Goal: Task Accomplishment & Management: Manage account settings

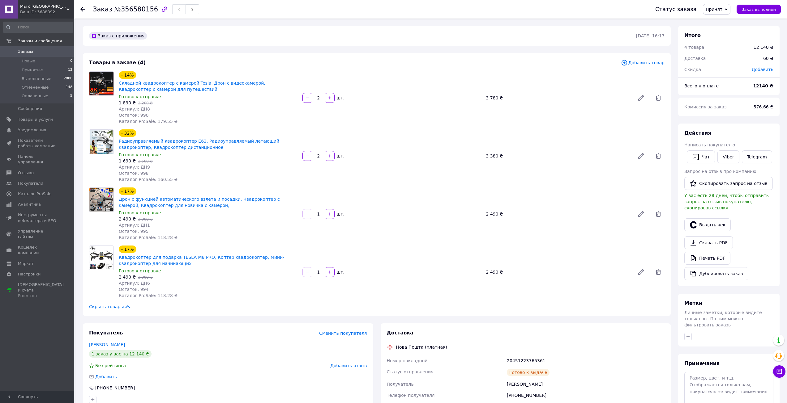
click at [85, 11] on icon at bounding box center [82, 9] width 5 height 5
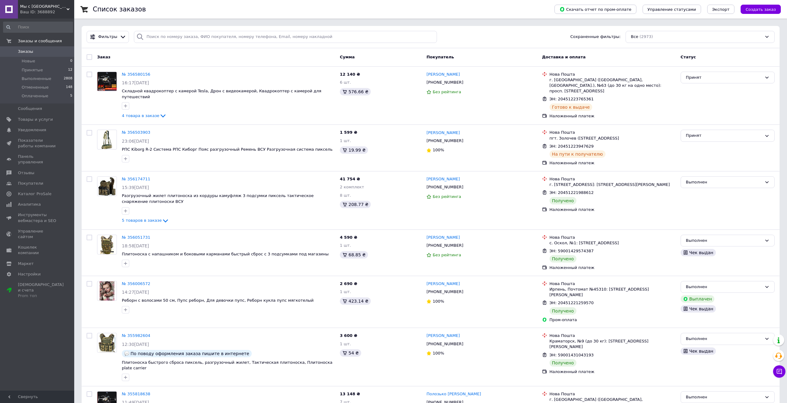
click at [38, 52] on span "Заказы" at bounding box center [37, 52] width 39 height 6
click at [28, 53] on span "Заказы" at bounding box center [25, 52] width 15 height 6
click at [13, 52] on span at bounding box center [9, 52] width 18 height 6
click at [23, 50] on span "Заказы" at bounding box center [25, 52] width 15 height 6
